Goal: Task Accomplishment & Management: Complete application form

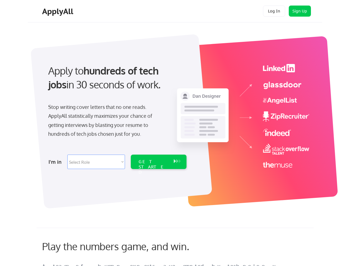
click at [175, 133] on div "Apply to hundreds of tech jobs in 30 seconds of work. Stop writing cover letter…" at bounding box center [116, 114] width 155 height 113
click at [175, 118] on div "Apply to hundreds of tech jobs in 30 seconds of work. Stop writing cover letter…" at bounding box center [116, 114] width 155 height 113
click at [117, 115] on div "Stop writing cover letters that no one reads. ApplyAll statistically maximizes …" at bounding box center [105, 120] width 114 height 36
click at [116, 82] on div "Apply to hundreds of tech jobs in 30 seconds of work." at bounding box center [116, 78] width 136 height 28
click at [105, 121] on div "Stop writing cover letters that no one reads. ApplyAll statistically maximizes …" at bounding box center [105, 120] width 114 height 36
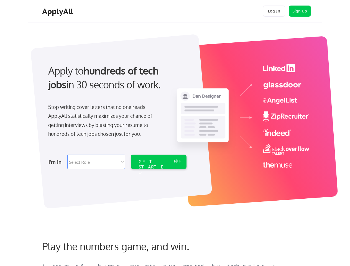
click at [117, 162] on select "Select Role Software Engineering Product Management Customer Success Sales UI/U…" at bounding box center [96, 161] width 58 height 14
click at [56, 162] on div "I'm in" at bounding box center [55, 161] width 15 height 9
click at [96, 162] on select "Select Role Software Engineering Product Management Customer Success Sales UI/U…" at bounding box center [96, 161] width 58 height 14
click at [158, 162] on div "GET STARTED" at bounding box center [153, 167] width 30 height 16
click at [153, 162] on div "GET STARTED" at bounding box center [153, 167] width 30 height 16
